Goal: Navigation & Orientation: Find specific page/section

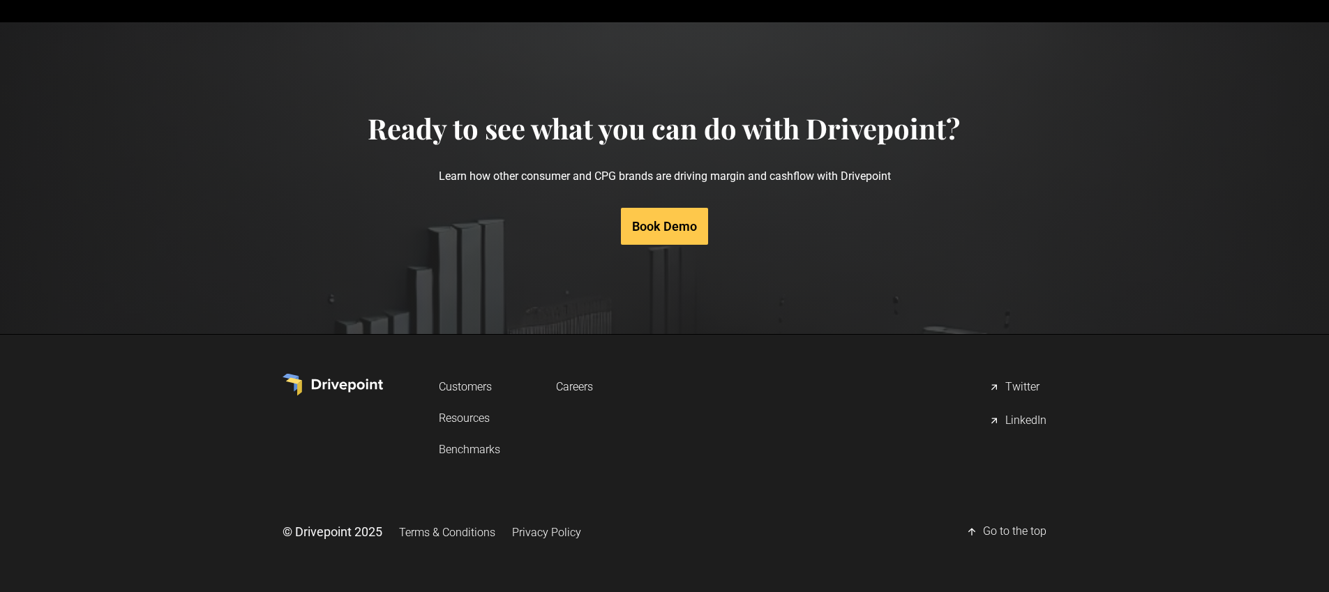
scroll to position [6706, 0]
click at [571, 390] on link "Careers" at bounding box center [574, 386] width 37 height 26
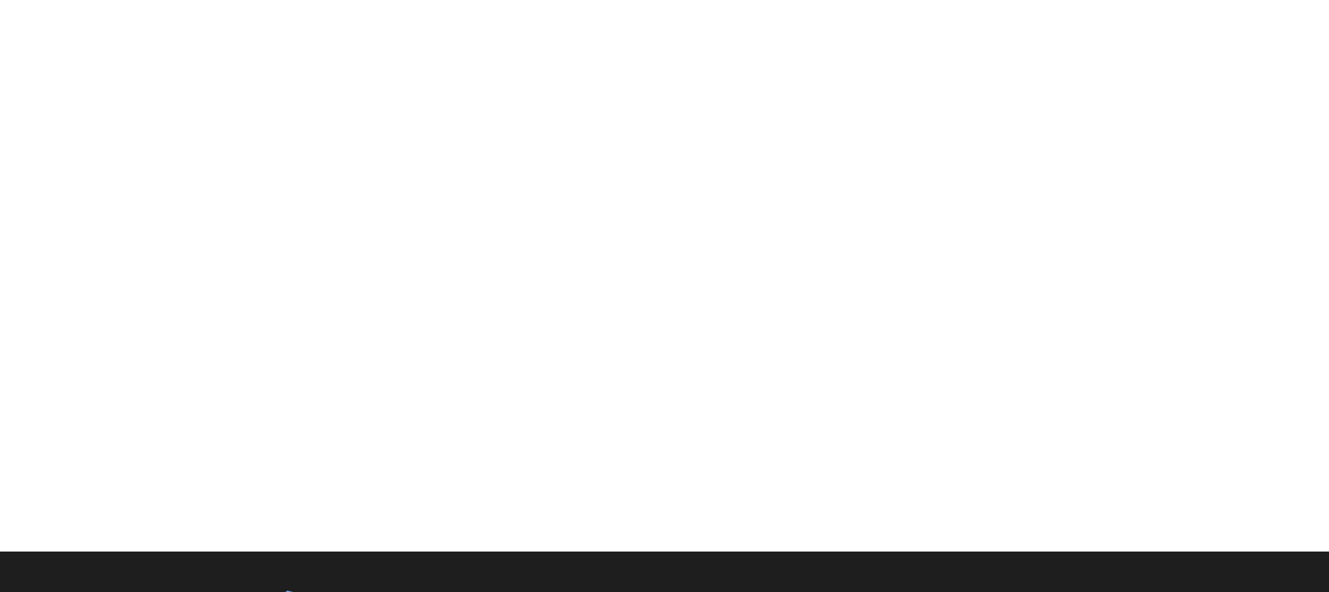
scroll to position [320, 0]
